Goal: Communication & Community: Answer question/provide support

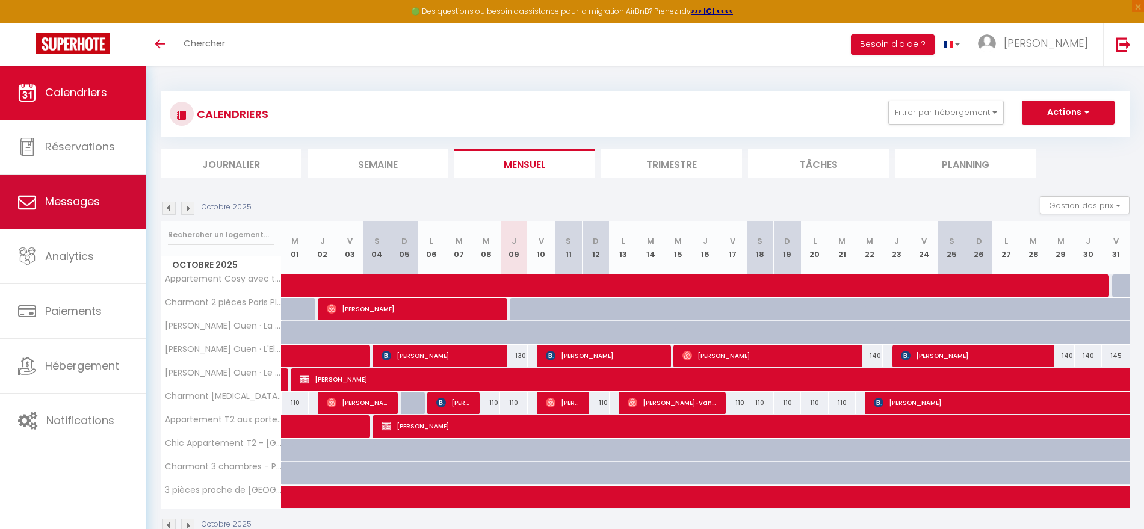
click at [83, 191] on link "Messages" at bounding box center [73, 202] width 146 height 54
select select "message"
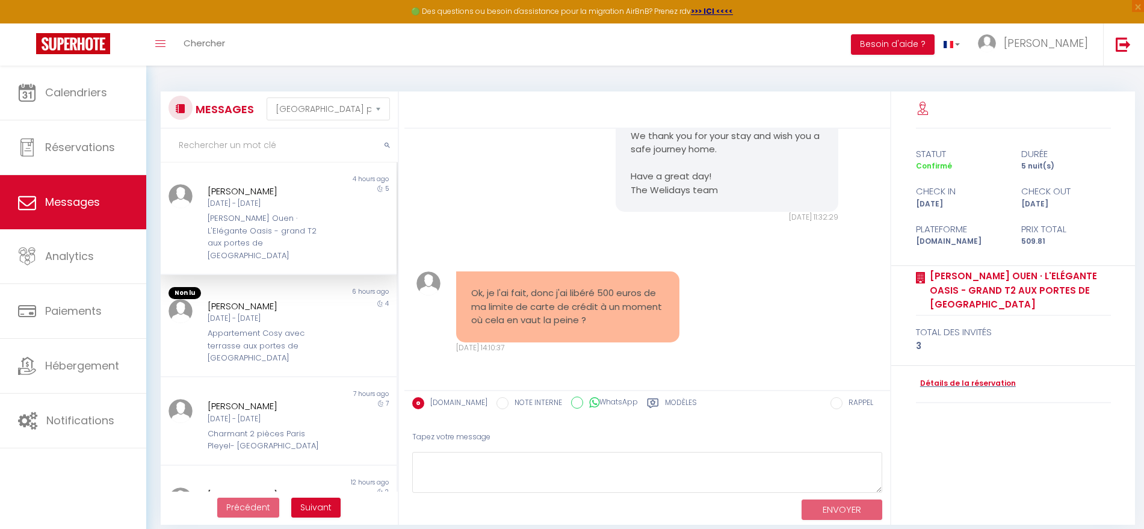
scroll to position [8939, 0]
click at [291, 227] on div "[PERSON_NAME] Ouen · L'Elégante Oasis - grand T2 aux portes de [GEOGRAPHIC_DATA]" at bounding box center [269, 236] width 122 height 49
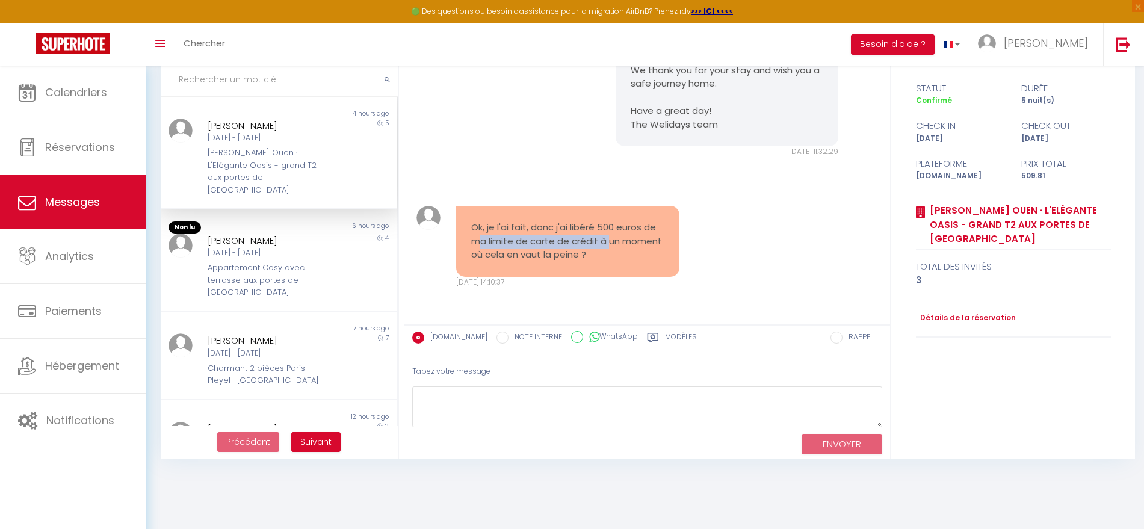
drag, startPoint x: 493, startPoint y: 244, endPoint x: 606, endPoint y: 244, distance: 112.5
click at [606, 244] on pre "Ok, je l'ai fait, donc j'ai libéré 500 euros de ma limite de carte de crédit à …" at bounding box center [567, 241] width 193 height 41
click at [619, 252] on pre "Ok, je l'ai fait, donc j'ai libéré 500 euros de ma limite de carte de crédit à …" at bounding box center [567, 241] width 193 height 41
drag, startPoint x: 490, startPoint y: 251, endPoint x: 628, endPoint y: 250, distance: 137.2
click at [628, 250] on pre "Ok, je l'ai fait, donc j'ai libéré 500 euros de ma limite de carte de crédit à …" at bounding box center [567, 241] width 193 height 41
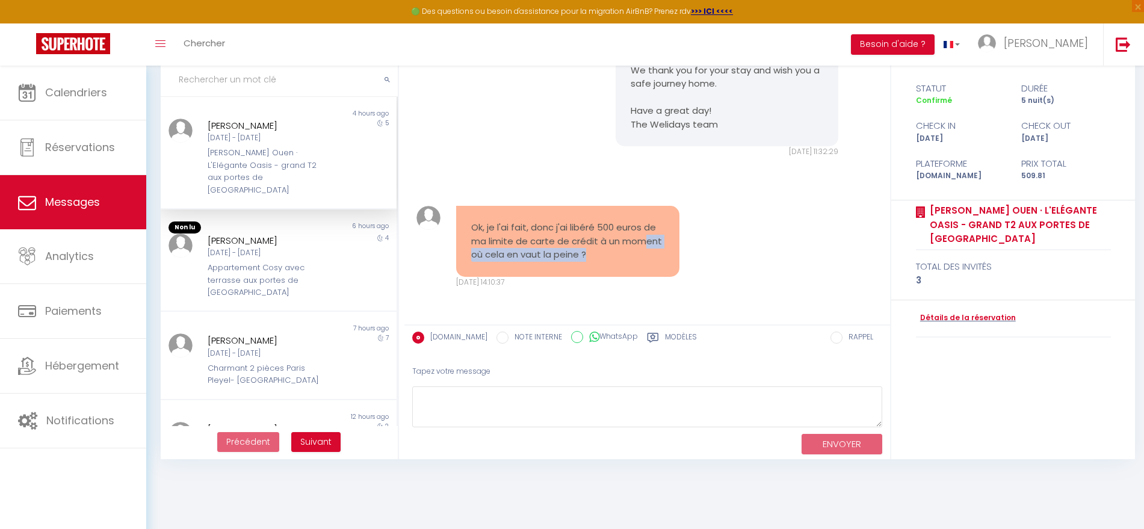
click at [639, 250] on pre "Ok, je l'ai fait, donc j'ai libéré 500 euros de ma limite de carte de crédit à …" at bounding box center [567, 241] width 193 height 41
drag, startPoint x: 275, startPoint y: 232, endPoint x: 285, endPoint y: 238, distance: 11.4
click at [280, 234] on div "[PERSON_NAME]" at bounding box center [269, 241] width 122 height 14
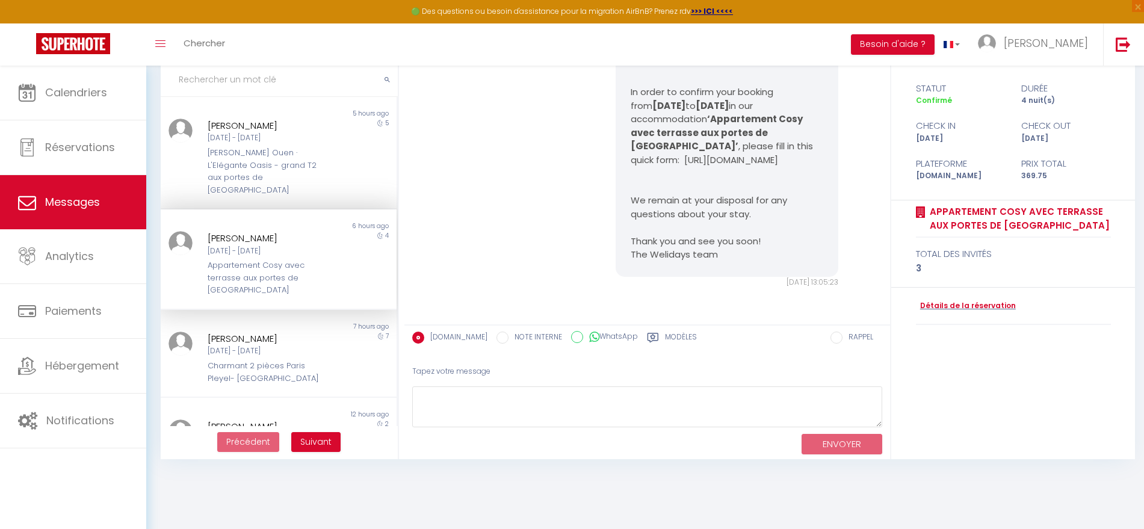
click at [238, 259] on div "Appartement Cosy avec terrasse aux portes de [GEOGRAPHIC_DATA]" at bounding box center [269, 277] width 122 height 37
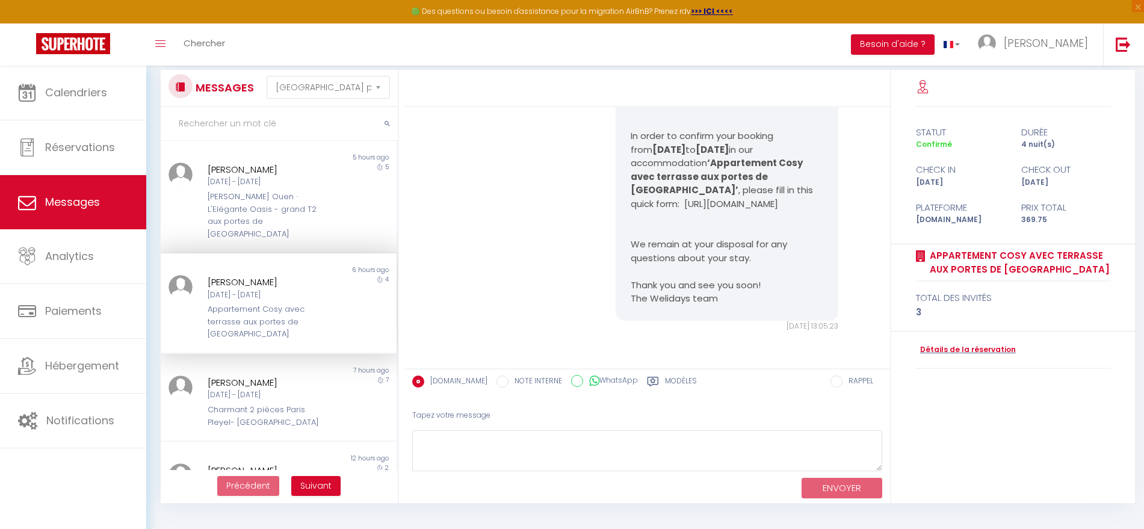
scroll to position [0, 0]
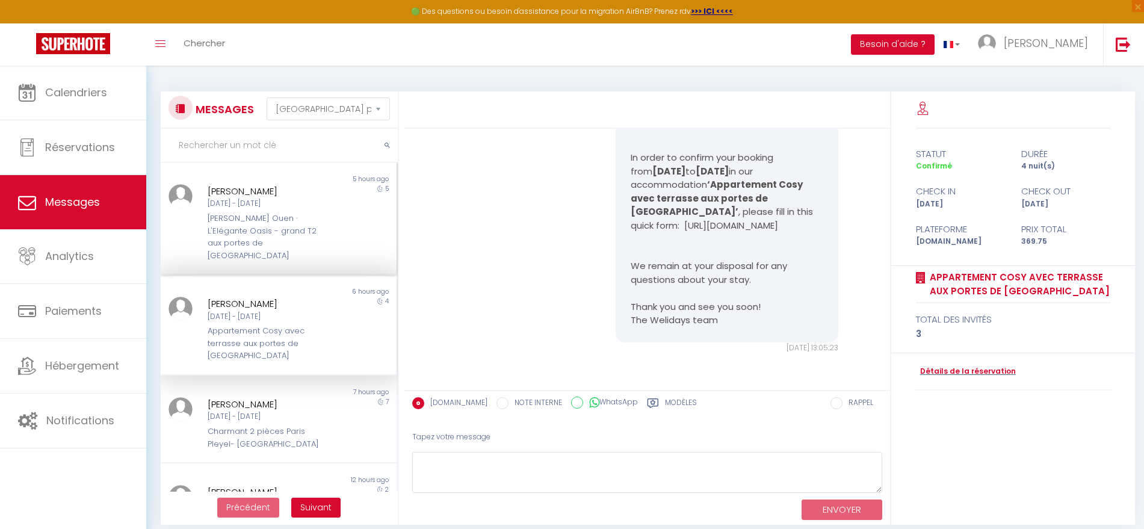
click at [253, 225] on div "[PERSON_NAME] Ouen · L'Elégante Oasis - grand T2 aux portes de [GEOGRAPHIC_DATA]" at bounding box center [269, 236] width 122 height 49
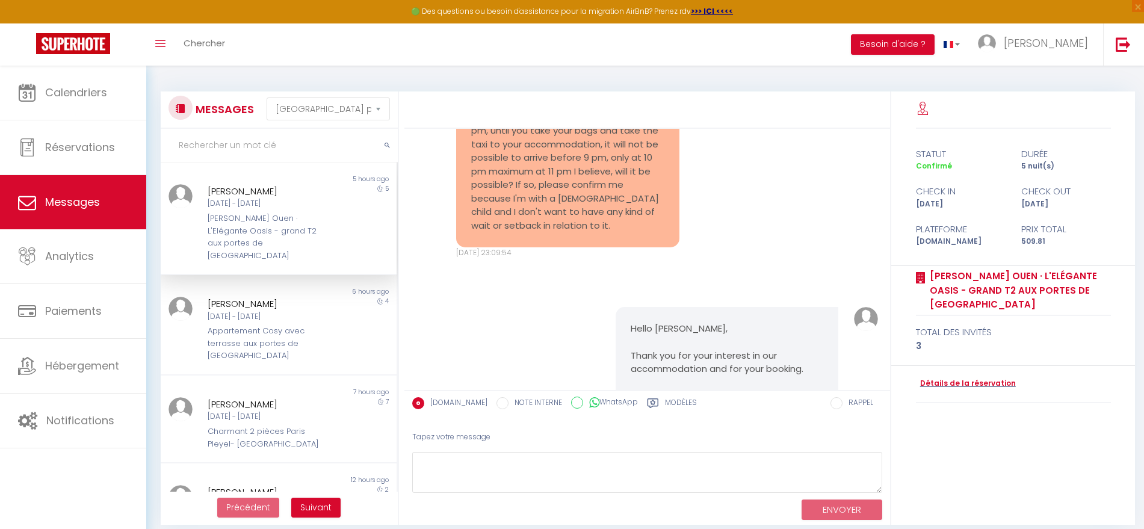
scroll to position [9015, 0]
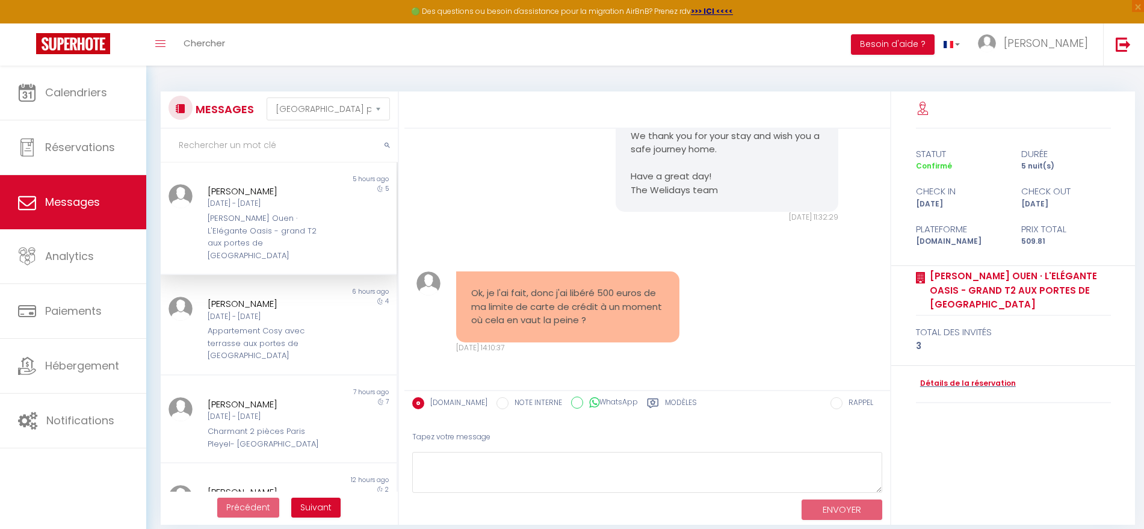
click at [712, 324] on div "Ok, je l'ai fait, donc j'ai libéré 500 euros de ma limite de carte de crédit à …" at bounding box center [648, 312] width 478 height 130
click at [661, 142] on pre "Hello [PERSON_NAME], Thank you for your message. We have noted your departure. …" at bounding box center [727, 128] width 193 height 135
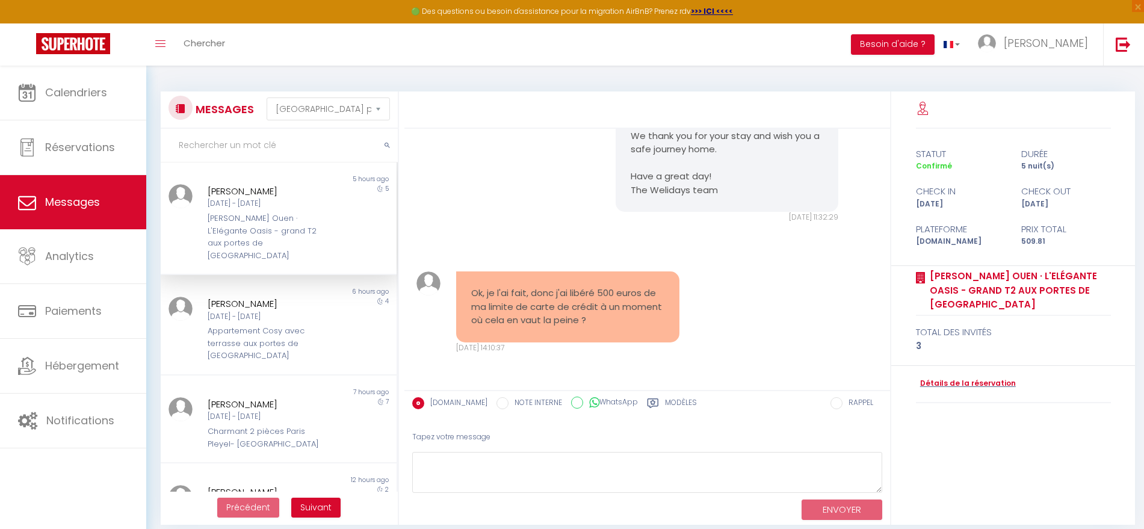
copy pre "Hello [PERSON_NAME],"
click at [510, 475] on textarea at bounding box center [647, 473] width 470 height 42
paste textarea "Hello [PERSON_NAME],"
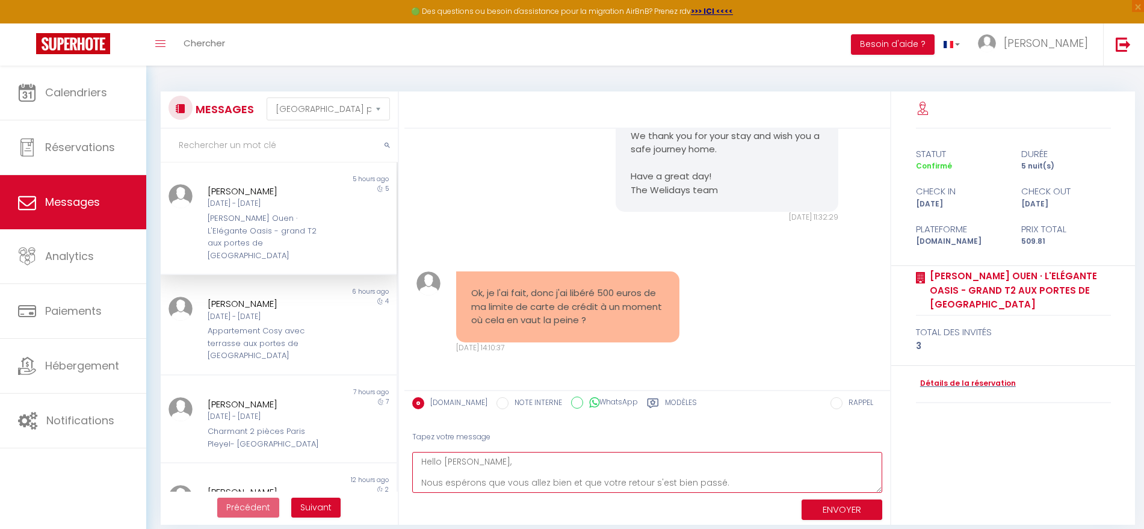
scroll to position [0, 0]
drag, startPoint x: 879, startPoint y: 484, endPoint x: 874, endPoint y: 531, distance: 47.2
click at [874, 528] on html "🟢 Des questions ou besoin d'assistance pour la migration AirBnB? Prenez rdv >>>…" at bounding box center [572, 264] width 1144 height 529
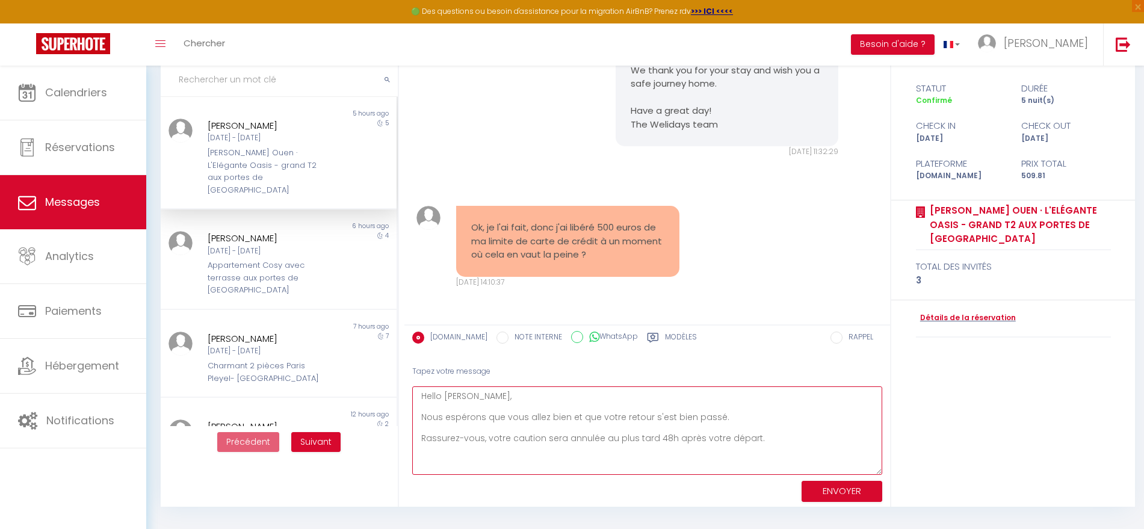
drag, startPoint x: 466, startPoint y: 439, endPoint x: 680, endPoint y: 447, distance: 213.8
click at [680, 447] on textarea "Hello [PERSON_NAME], Nous espérons que vous allez bien et que votre retour s'es…" at bounding box center [647, 430] width 470 height 88
click at [699, 445] on textarea "Hello [PERSON_NAME], Nous espérons que vous allez bien et que votre retour s'es…" at bounding box center [647, 430] width 470 height 88
click at [795, 444] on textarea "Hello [PERSON_NAME], Nous espérons que vous allez bien et que votre retour s'es…" at bounding box center [647, 430] width 470 height 88
click at [602, 436] on textarea "Hello [PERSON_NAME], Nous espérons que vous allez bien et que votre retour s'es…" at bounding box center [647, 430] width 470 height 88
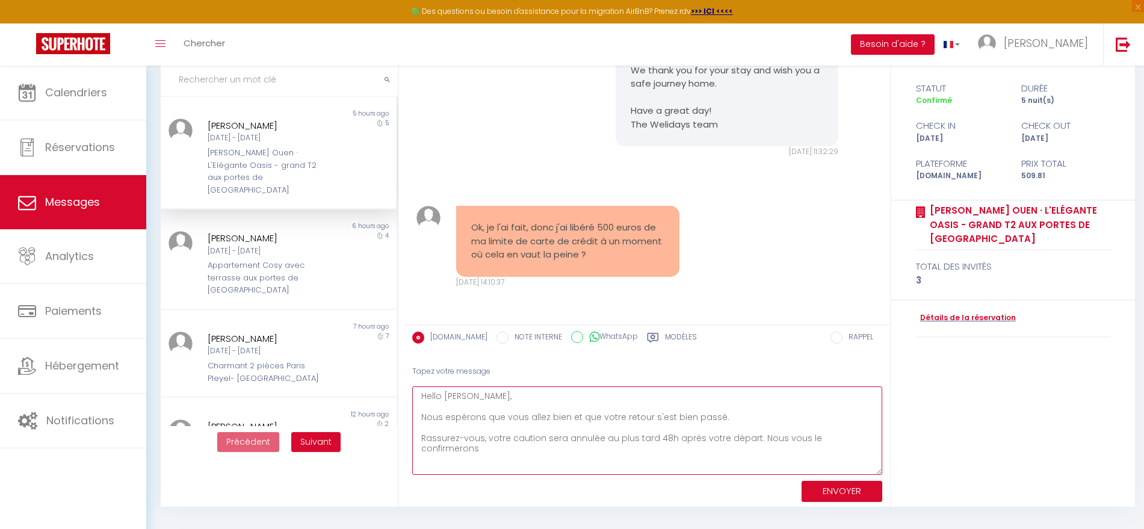
drag, startPoint x: 753, startPoint y: 435, endPoint x: 867, endPoint y: 434, distance: 113.7
click at [867, 434] on textarea "Hello [PERSON_NAME], Nous espérons que vous allez bien et que votre retour s'es…" at bounding box center [647, 430] width 470 height 88
drag, startPoint x: 584, startPoint y: 436, endPoint x: 762, endPoint y: 448, distance: 177.9
click at [762, 448] on textarea "Hello [PERSON_NAME], Nous espérons que vous allez bien et que votre retour s'es…" at bounding box center [647, 430] width 470 height 88
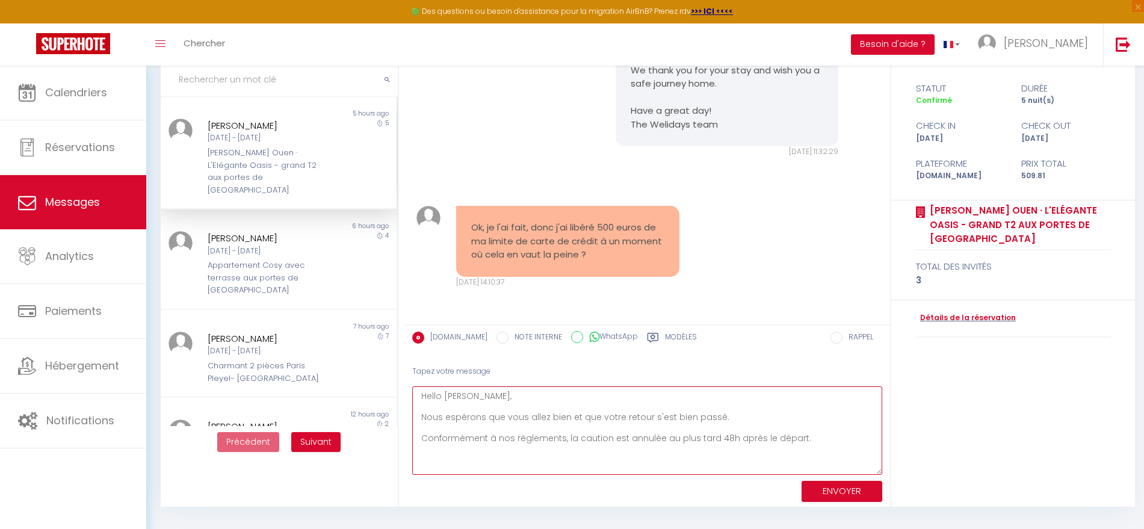
click at [762, 448] on textarea "Hello [PERSON_NAME], Nous espérons que vous allez bien et que votre retour s'es…" at bounding box center [647, 430] width 470 height 88
drag, startPoint x: 767, startPoint y: 438, endPoint x: 806, endPoint y: 433, distance: 39.5
click at [778, 438] on textarea "Hello [PERSON_NAME], Nous espérons que vous allez bien et que votre retour s'es…" at bounding box center [647, 430] width 470 height 88
click at [806, 433] on textarea "Hello [PERSON_NAME], Nous espérons que vous allez bien et que votre retour s'es…" at bounding box center [647, 430] width 470 height 88
click at [546, 437] on textarea "Hello [PERSON_NAME], Nous espérons que vous allez bien et que votre retour s'es…" at bounding box center [647, 430] width 470 height 88
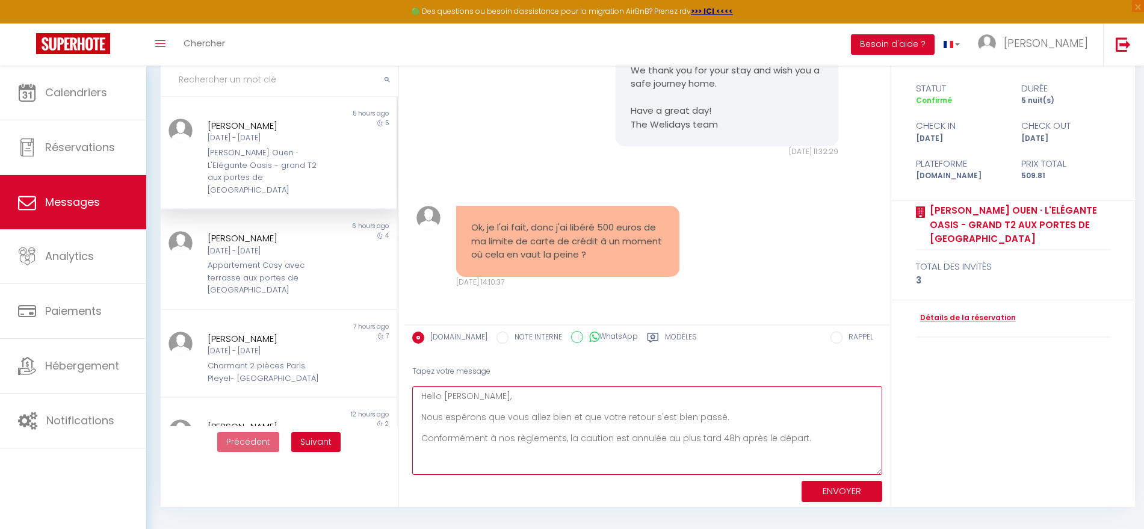
click at [807, 442] on textarea "Hello [PERSON_NAME], Nous espérons que vous allez bien et que votre retour s'es…" at bounding box center [647, 430] width 470 height 88
click at [559, 438] on textarea "Hello [PERSON_NAME], Nous espérons que vous allez bien et que votre retour s'es…" at bounding box center [647, 430] width 470 height 88
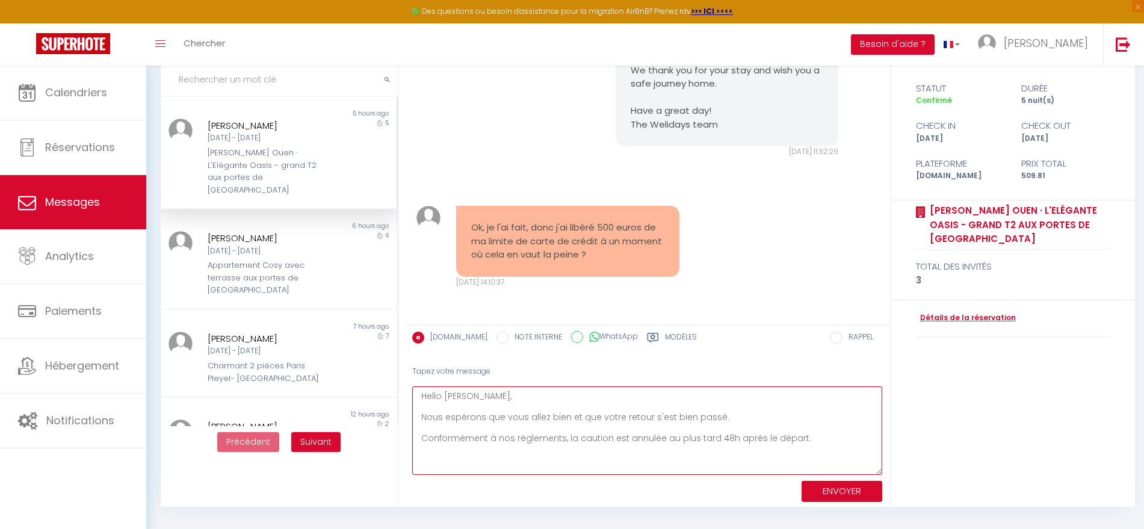
click at [558, 438] on textarea "Hello [PERSON_NAME], Nous espérons que vous allez bien et que votre retour s'es…" at bounding box center [647, 430] width 470 height 88
click at [558, 437] on textarea "Hello [PERSON_NAME], Nous espérons que vous allez bien et que votre retour s'es…" at bounding box center [647, 430] width 470 height 88
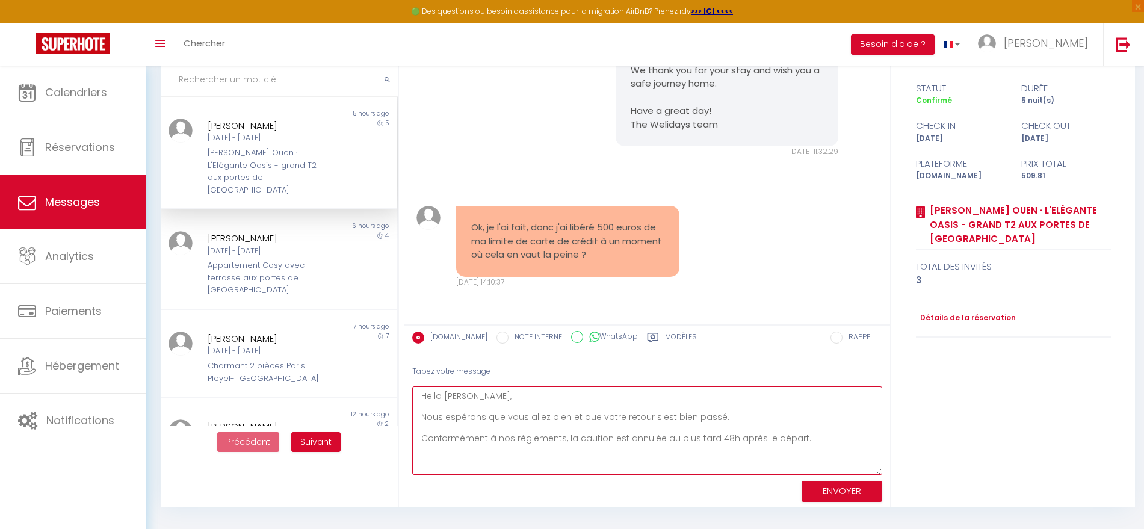
drag, startPoint x: 450, startPoint y: 440, endPoint x: 530, endPoint y: 436, distance: 80.2
click at [530, 436] on textarea "Hello [PERSON_NAME], Nous espérons que vous allez bien et que votre retour s'es…" at bounding box center [647, 430] width 470 height 88
click at [596, 435] on textarea "Hello [PERSON_NAME], Nous espérons que vous allez bien et que votre retour s'es…" at bounding box center [647, 430] width 470 height 88
click at [660, 435] on textarea "Hello [PERSON_NAME], Nous espérons que vous allez bien et que votre retour s'es…" at bounding box center [647, 430] width 470 height 88
drag, startPoint x: 441, startPoint y: 439, endPoint x: 698, endPoint y: 447, distance: 257.1
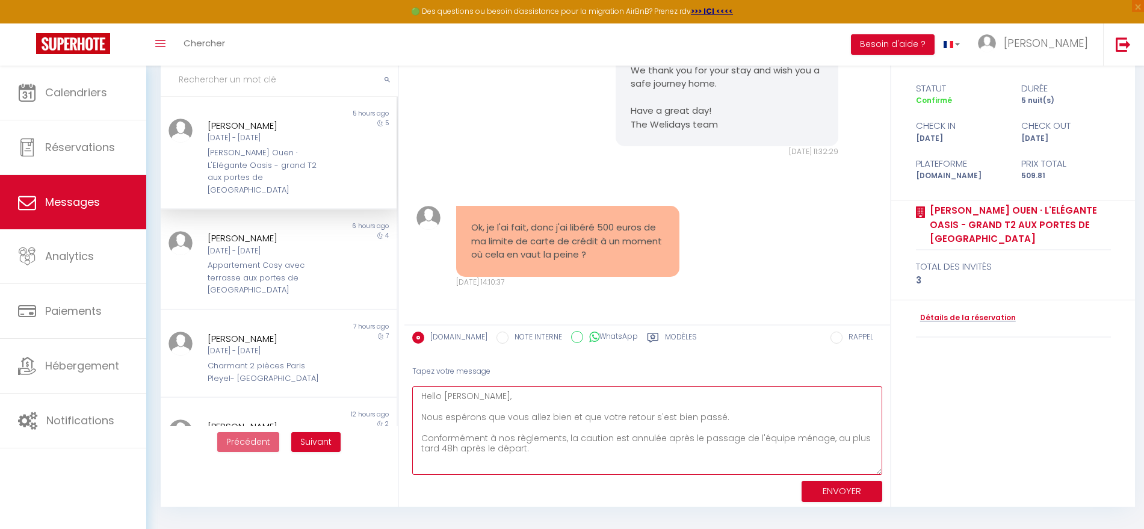
click at [698, 447] on textarea "Hello [PERSON_NAME], Nous espérons que vous allez bien et que votre retour s'es…" at bounding box center [647, 430] width 470 height 88
click at [823, 435] on textarea "Hello [PERSON_NAME], Nous espérons que vous allez bien et que votre retour s'es…" at bounding box center [647, 430] width 470 height 88
click at [554, 452] on textarea "Hello [PERSON_NAME], Nous espérons que vous allez bien et que votre retour s'es…" at bounding box center [647, 430] width 470 height 88
click at [821, 438] on textarea "Hello [PERSON_NAME], Nous espérons que vous allez bien et que votre retour s'es…" at bounding box center [647, 430] width 470 height 88
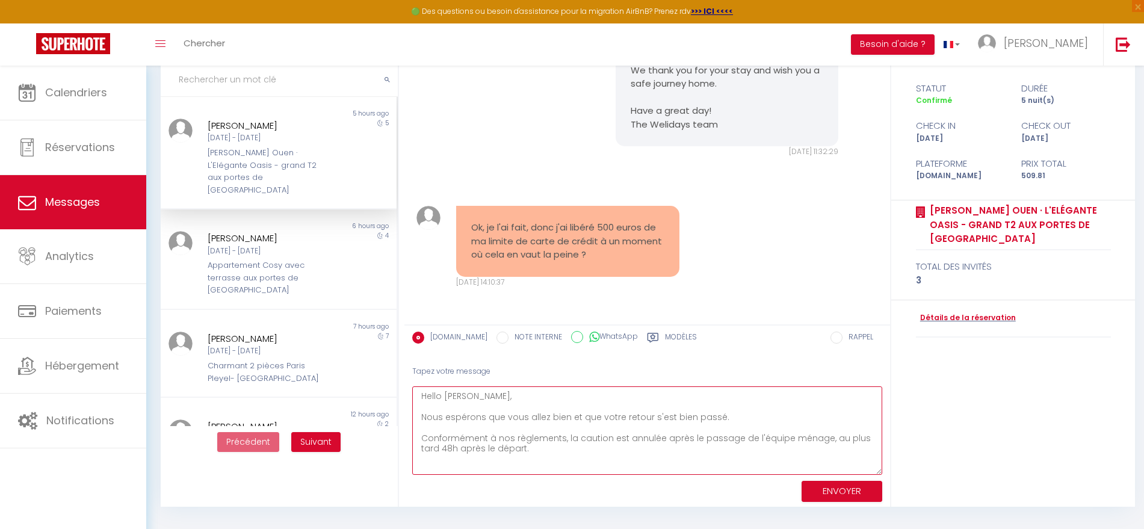
click at [692, 438] on textarea "Hello [PERSON_NAME], Nous espérons que vous allez bien et que votre retour s'es…" at bounding box center [647, 430] width 470 height 88
click at [830, 441] on textarea "Hello [PERSON_NAME], Nous espérons que vous allez bien et que votre retour s'es…" at bounding box center [647, 430] width 470 height 88
drag, startPoint x: 438, startPoint y: 438, endPoint x: 685, endPoint y: 450, distance: 248.3
click at [685, 450] on textarea "Hello [PERSON_NAME], Nous espérons que vous allez bien et que votre retour s'es…" at bounding box center [647, 430] width 470 height 88
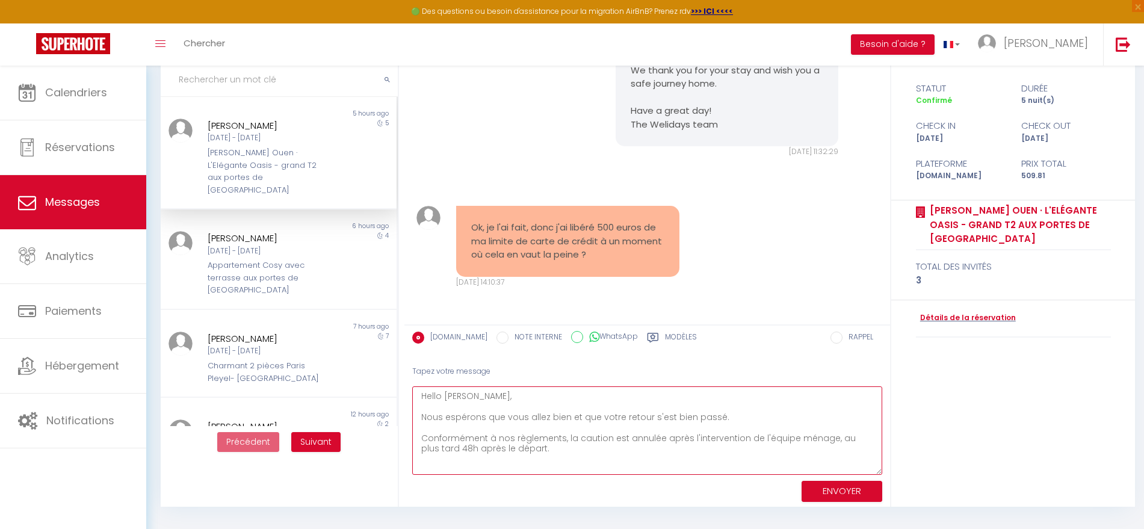
click at [831, 439] on textarea "Hello [PERSON_NAME], Nous espérons que vous allez bien et que votre retour s'es…" at bounding box center [647, 430] width 470 height 88
click at [545, 444] on textarea "Hello [PERSON_NAME], Nous espérons que vous allez bien et que votre retour s'es…" at bounding box center [647, 430] width 470 height 88
click at [825, 436] on textarea "Hello [PERSON_NAME], Nous espérons que vous allez bien et que votre retour s'es…" at bounding box center [647, 430] width 470 height 88
drag, startPoint x: 548, startPoint y: 448, endPoint x: 761, endPoint y: 446, distance: 213.7
click at [761, 446] on textarea "Hello [PERSON_NAME], Nous espérons que vous allez bien et que votre retour s'es…" at bounding box center [647, 430] width 470 height 88
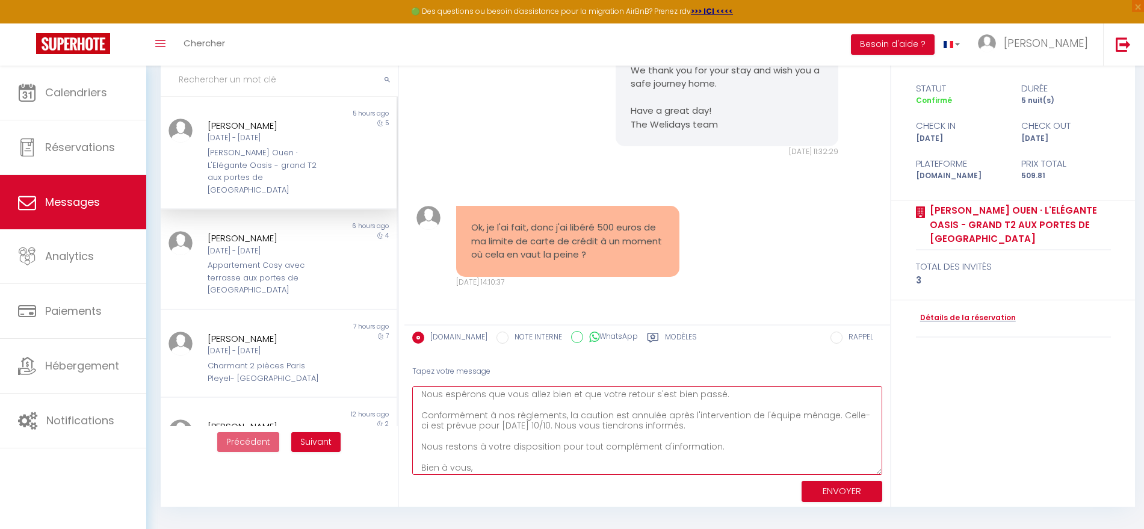
scroll to position [33, 0]
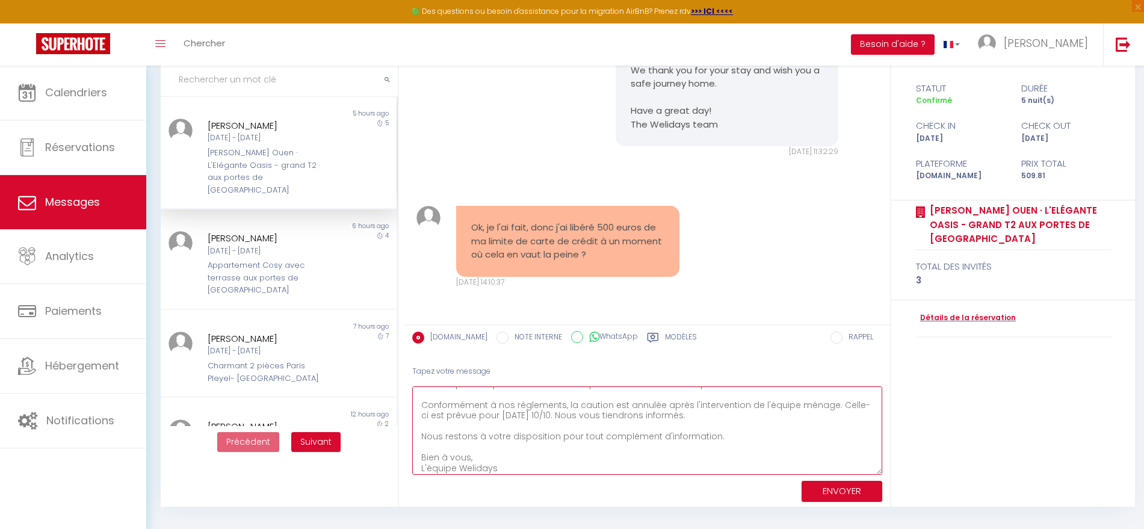
type textarea "Hello [PERSON_NAME], Nous espérons que vous allez bien et que votre retour s'es…"
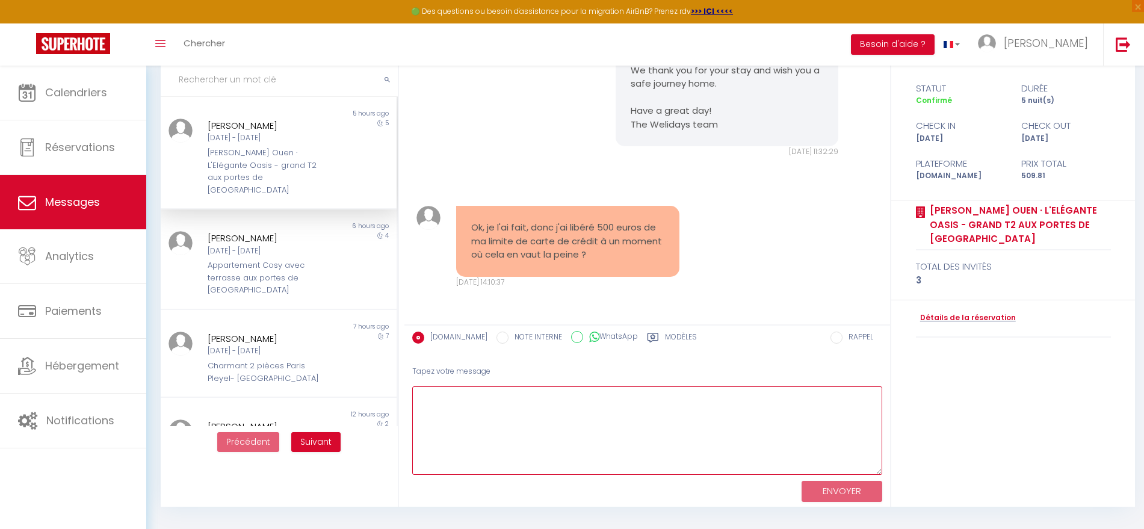
click at [524, 447] on textarea at bounding box center [647, 430] width 470 height 88
paste textarea "Hello [PERSON_NAME], We hope you are well and that your return went smoothly. I…"
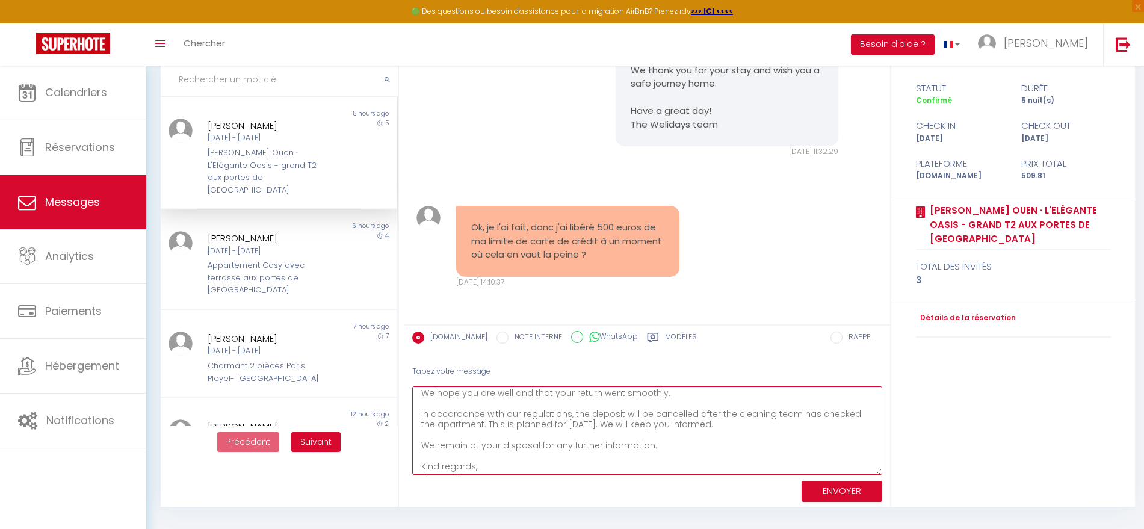
scroll to position [37, 0]
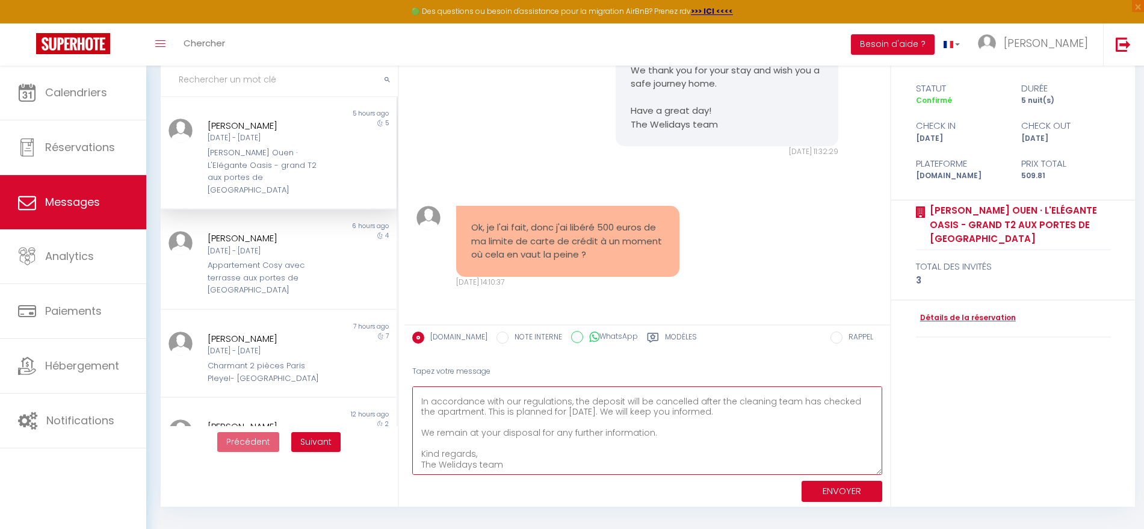
type textarea "Hello [PERSON_NAME], We hope you are well and that your return went smoothly. I…"
click at [818, 490] on button "ENVOYER" at bounding box center [842, 491] width 81 height 21
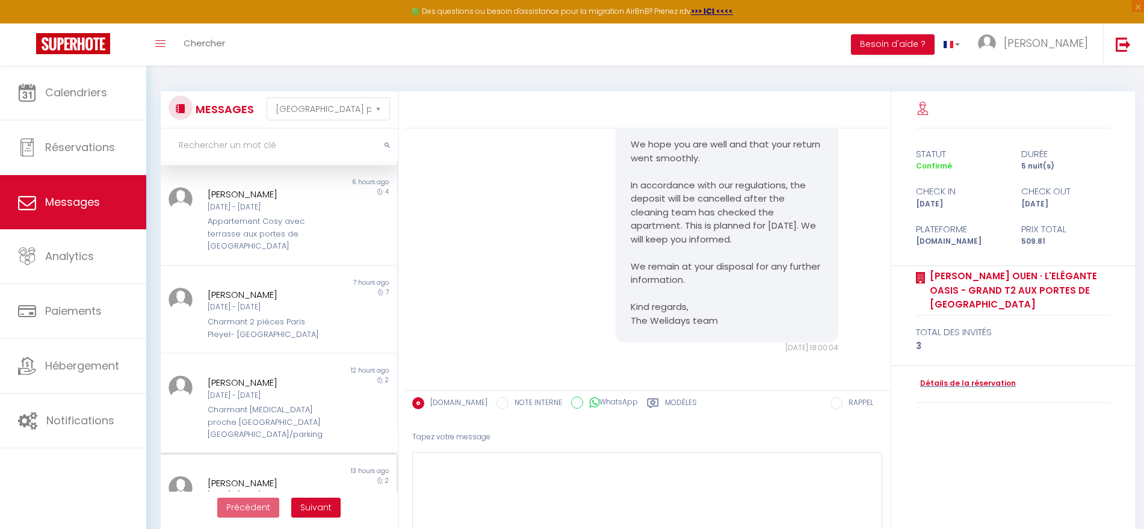
scroll to position [0, 0]
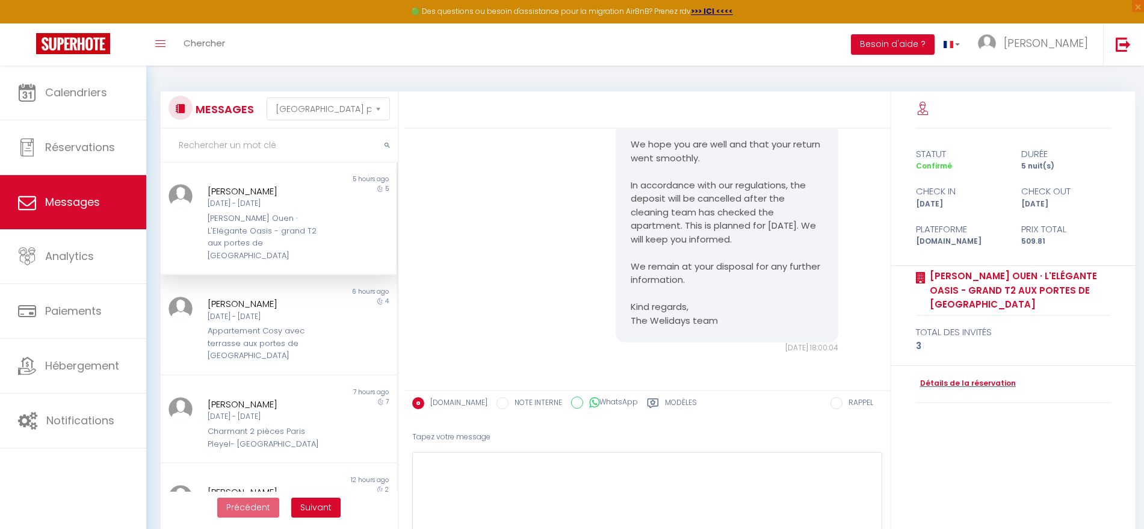
click at [244, 220] on div "[PERSON_NAME] Ouen · L'Elégante Oasis - grand T2 aux portes de [GEOGRAPHIC_DATA]" at bounding box center [269, 236] width 122 height 49
click at [88, 207] on span "Messages" at bounding box center [72, 201] width 55 height 15
click at [208, 218] on div "[PERSON_NAME] Ouen · L'Elégante Oasis - grand T2 aux portes de [GEOGRAPHIC_DATA]" at bounding box center [269, 236] width 122 height 49
